Goal: Task Accomplishment & Management: Manage account settings

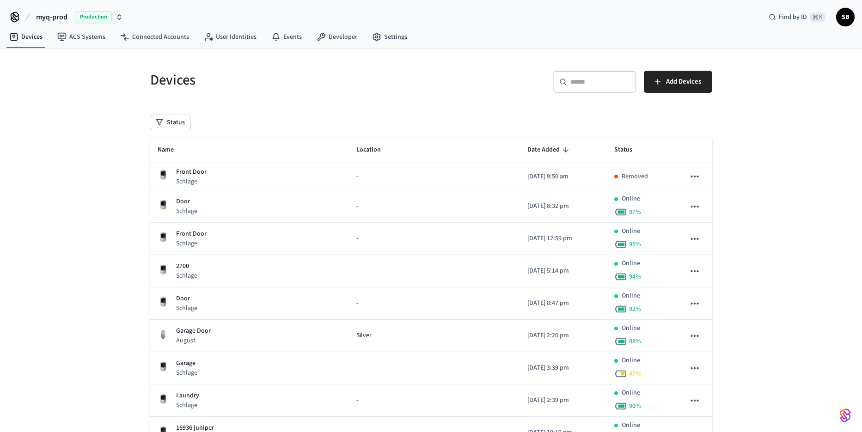
click at [42, 12] on span "myq-prod" at bounding box center [51, 17] width 31 height 11
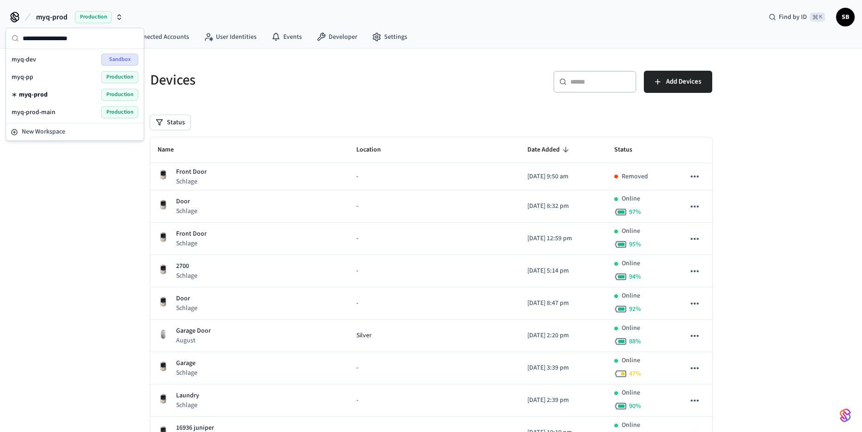
click at [33, 56] on span "myq-dev" at bounding box center [24, 59] width 24 height 9
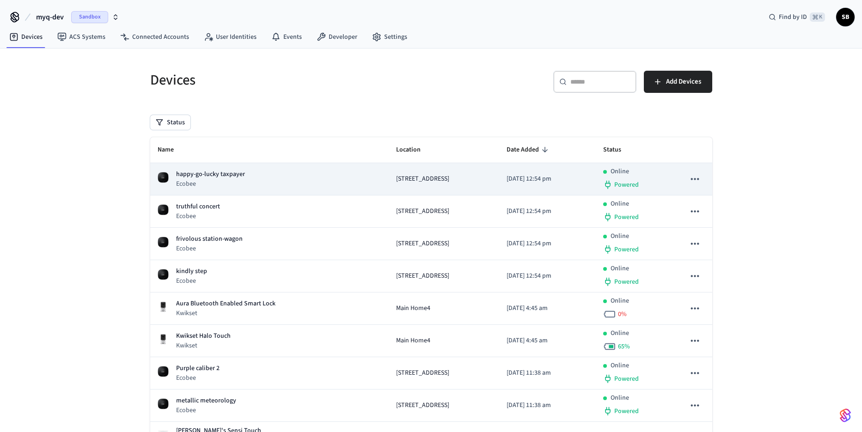
click at [258, 180] on div "happy-go-lucky taxpayer Ecobee" at bounding box center [270, 179] width 224 height 19
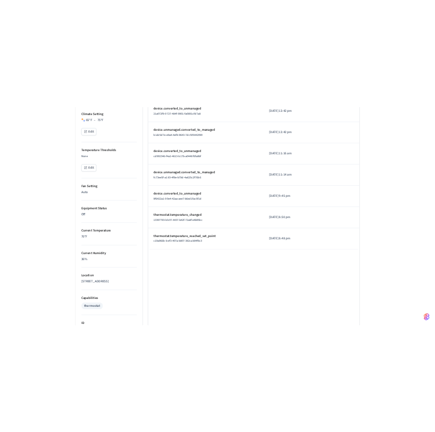
scroll to position [338, 0]
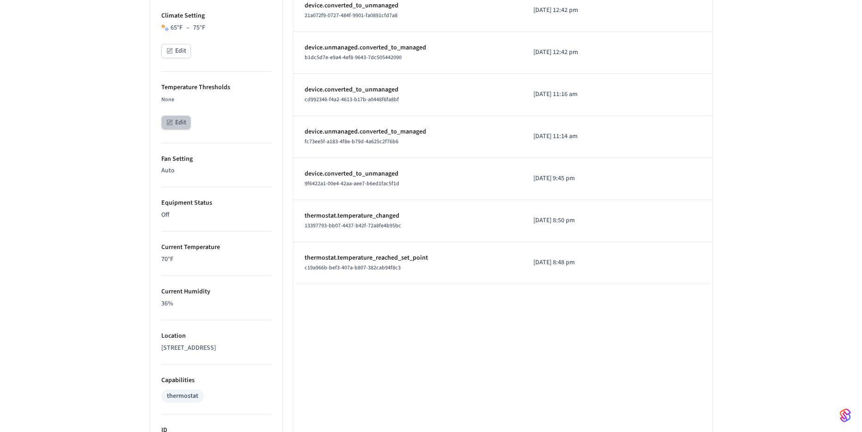
click at [174, 128] on button "Edit" at bounding box center [176, 122] width 30 height 14
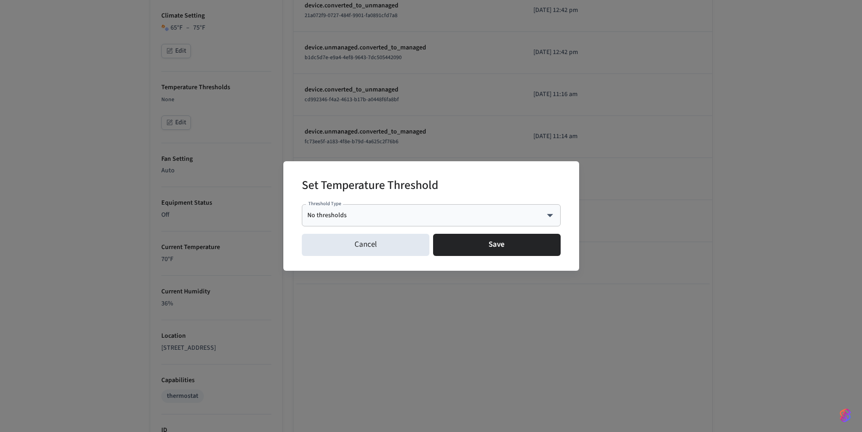
click at [361, 209] on div "No thresholds **** Threshold Type" at bounding box center [431, 215] width 259 height 22
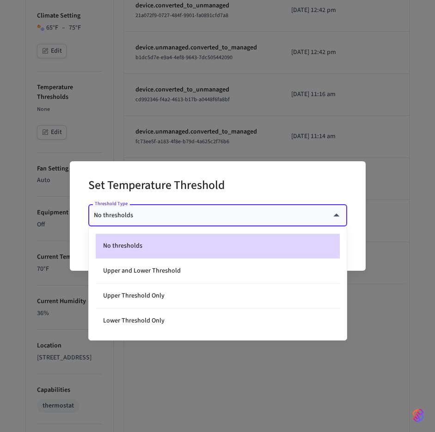
click at [190, 218] on body "myq-dev Sandbox Find by ID ⌘ K SB Devices ACS Systems Connected Accounts User I…" at bounding box center [217, 179] width 435 height 1034
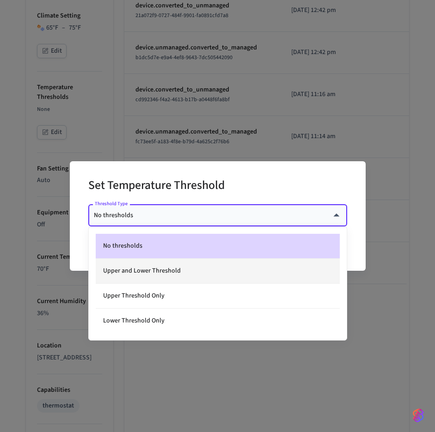
click at [170, 270] on li "Upper and Lower Threshold" at bounding box center [218, 271] width 244 height 25
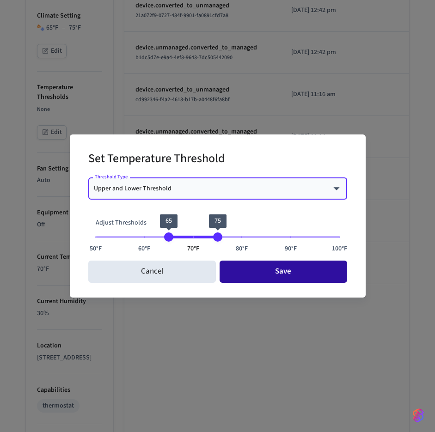
click at [264, 271] on button "Save" at bounding box center [283, 272] width 128 height 22
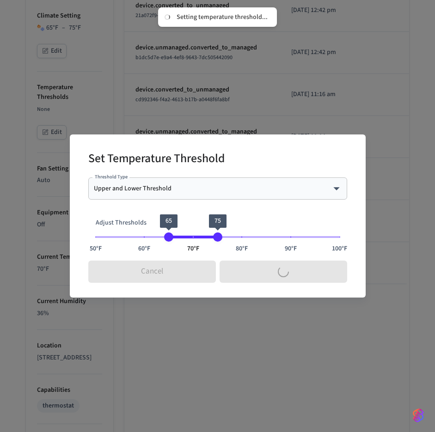
type input "****"
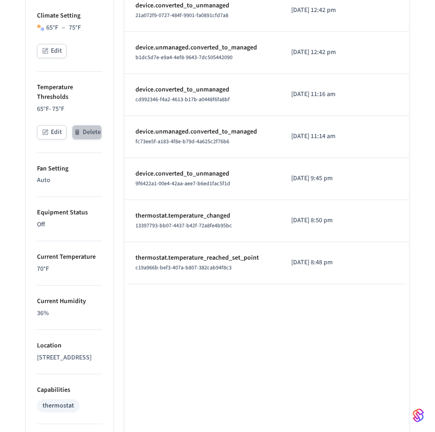
click at [83, 134] on button "Delete" at bounding box center [87, 132] width 30 height 14
